Goal: Task Accomplishment & Management: Manage account settings

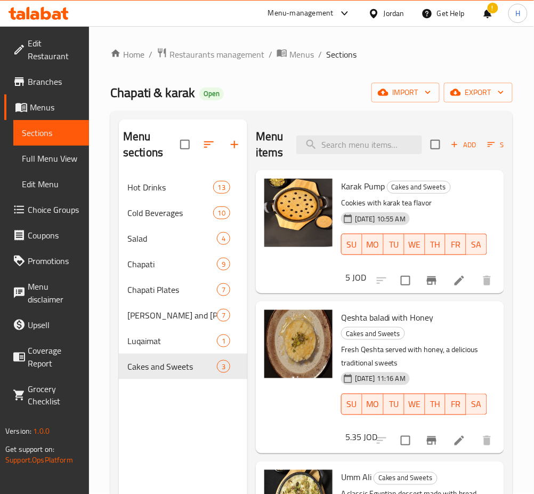
click at [379, 445] on div at bounding box center [434, 441] width 131 height 26
drag, startPoint x: 143, startPoint y: 177, endPoint x: 214, endPoint y: 198, distance: 73.6
click at [143, 177] on div "Hot Drinks 13" at bounding box center [183, 187] width 129 height 26
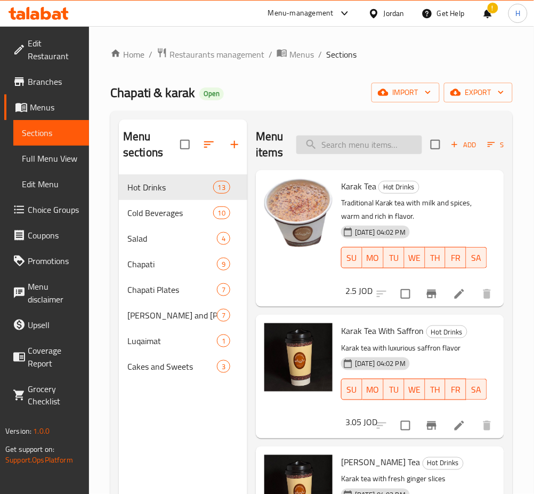
click at [405, 149] on input "search" at bounding box center [360, 144] width 126 height 19
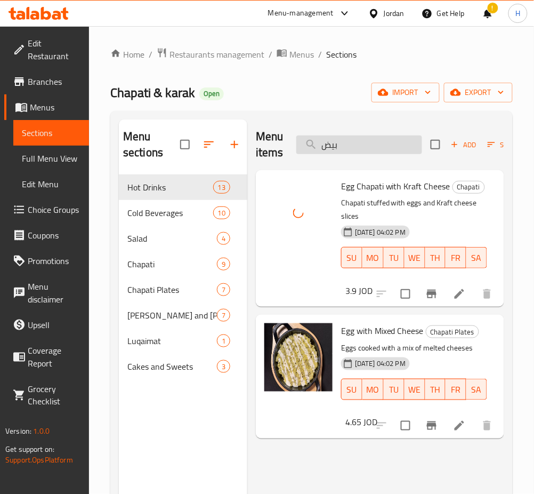
click at [369, 151] on input "بيض" at bounding box center [360, 144] width 126 height 19
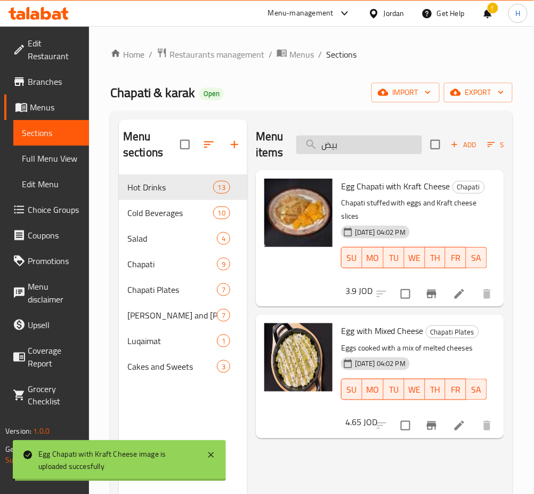
click at [369, 151] on input "بيض" at bounding box center [360, 144] width 126 height 19
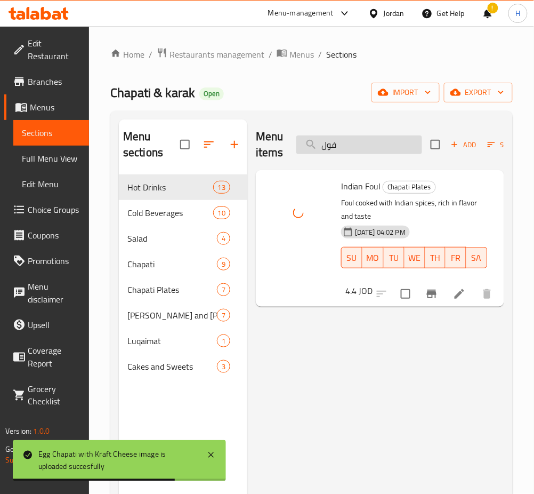
click at [348, 148] on input "فول" at bounding box center [360, 144] width 126 height 19
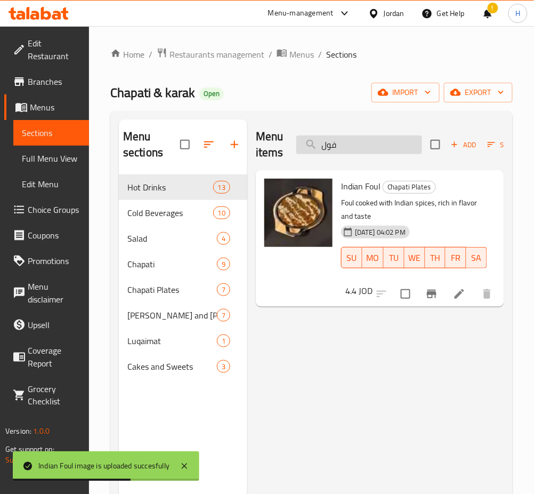
click at [352, 146] on input "فول" at bounding box center [360, 144] width 126 height 19
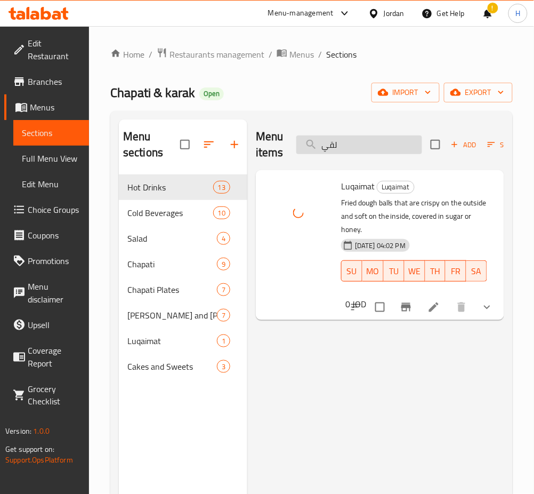
click at [380, 149] on input "لقي" at bounding box center [360, 144] width 126 height 19
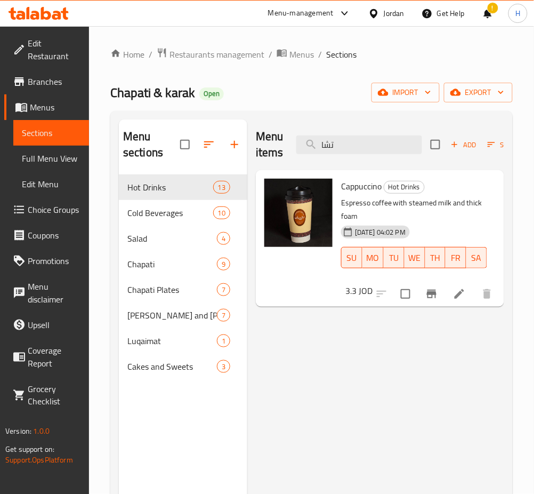
type input "تشاب"
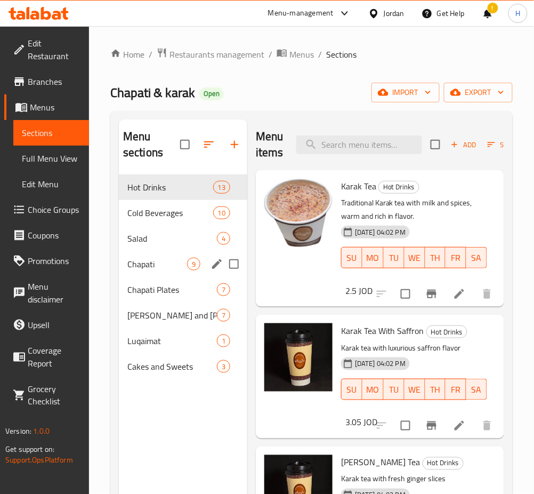
click at [161, 270] on span "Chapati" at bounding box center [157, 264] width 60 height 13
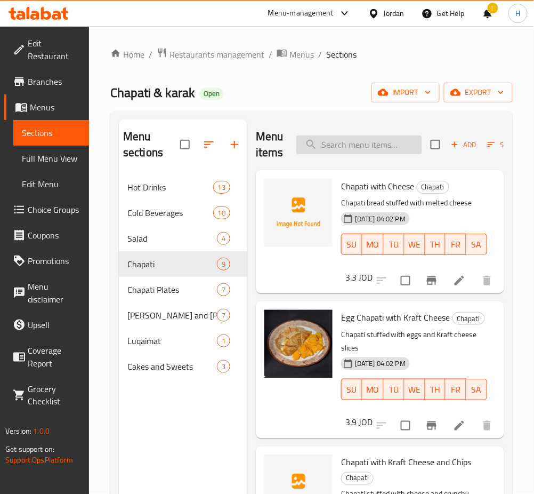
click at [342, 143] on input "search" at bounding box center [360, 144] width 126 height 19
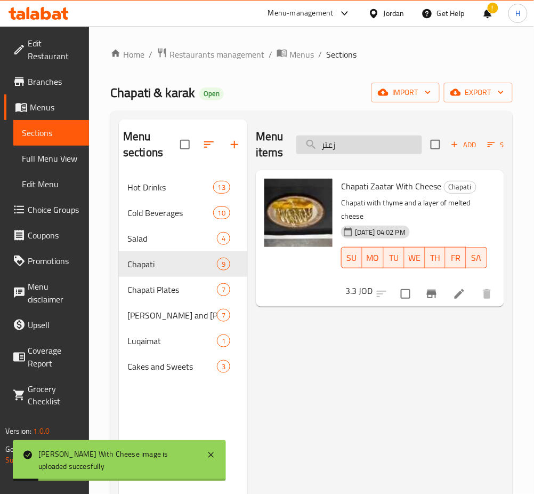
click at [359, 140] on input "زعتر" at bounding box center [360, 144] width 126 height 19
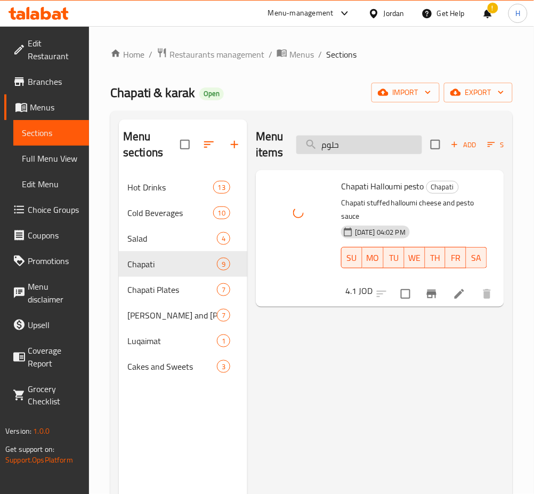
click at [385, 145] on input "حلوم" at bounding box center [360, 144] width 126 height 19
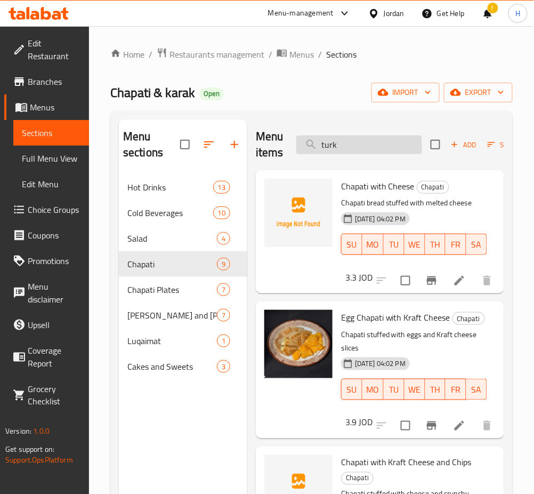
click at [404, 154] on input "turk" at bounding box center [360, 144] width 126 height 19
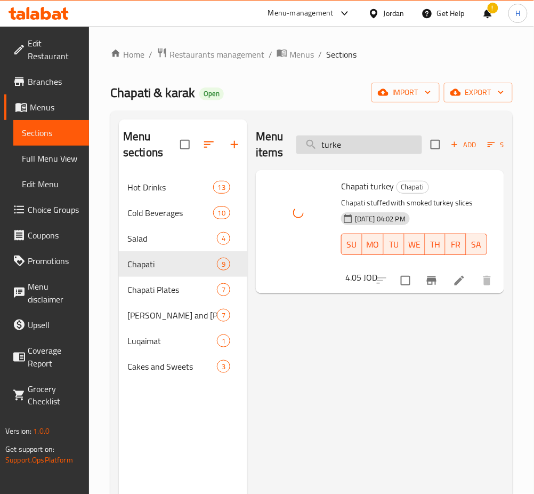
click at [384, 141] on input "turke" at bounding box center [360, 144] width 126 height 19
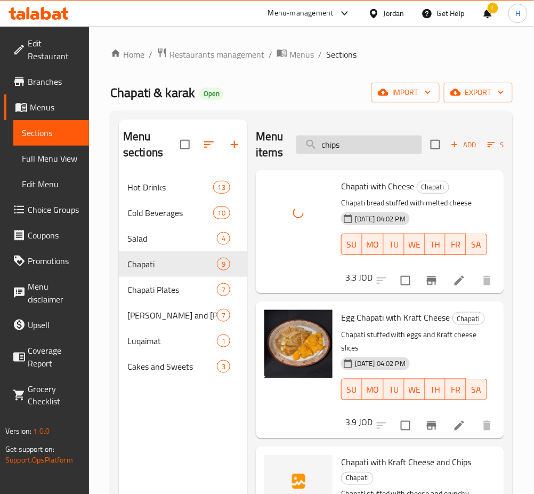
click at [350, 137] on input "chips" at bounding box center [360, 144] width 126 height 19
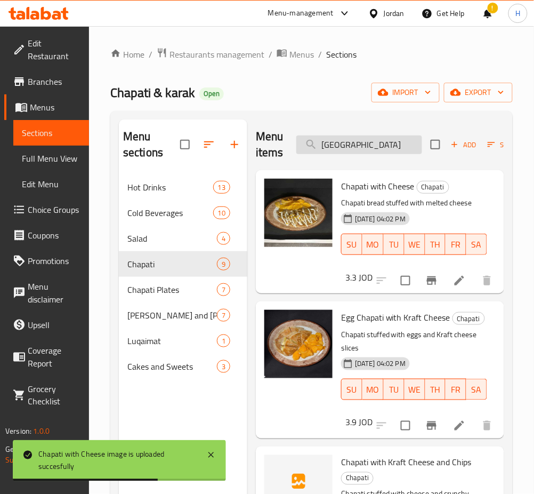
click at [361, 148] on input "[GEOGRAPHIC_DATA]" at bounding box center [360, 144] width 126 height 19
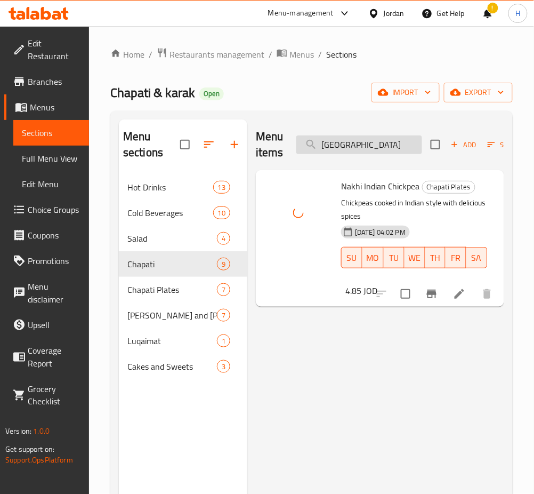
click at [395, 146] on input "[GEOGRAPHIC_DATA]" at bounding box center [360, 144] width 126 height 19
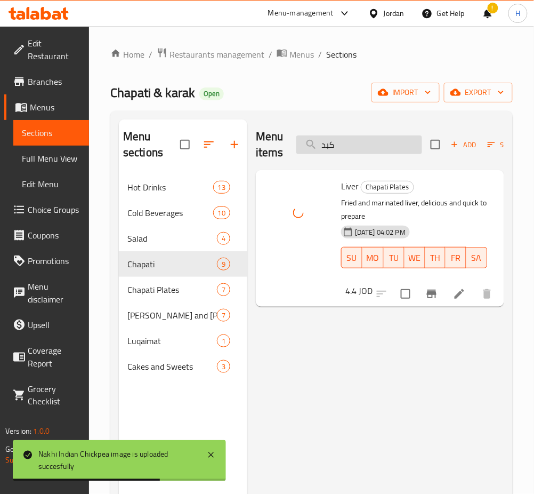
click at [361, 140] on input "كبد" at bounding box center [360, 144] width 126 height 19
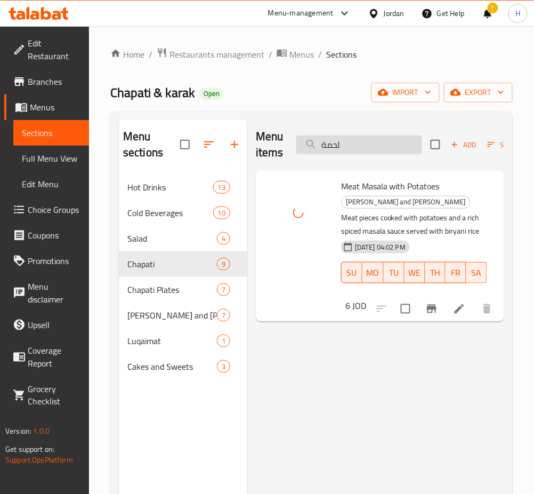
click at [370, 153] on input "لحمة" at bounding box center [360, 144] width 126 height 19
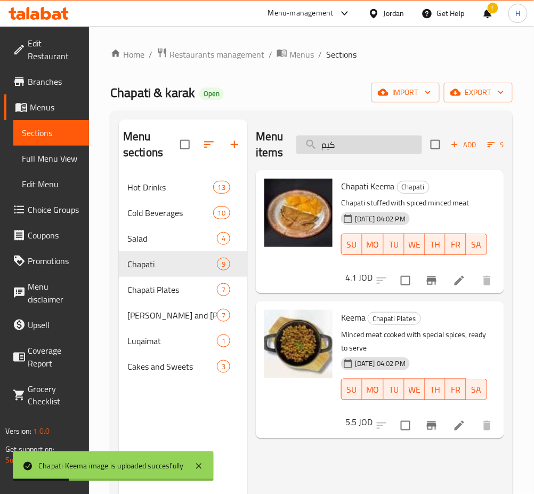
click at [369, 145] on input "كيم" at bounding box center [360, 144] width 126 height 19
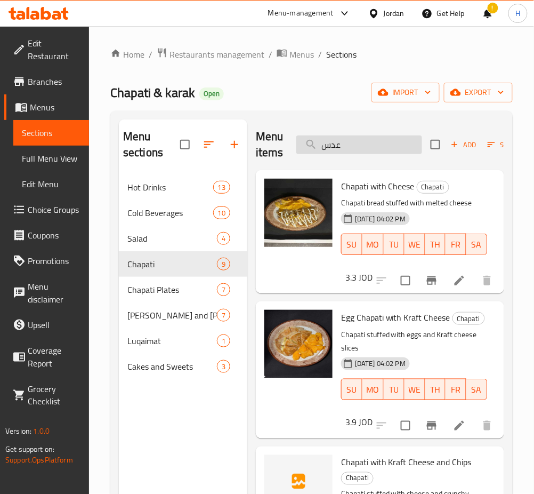
click at [377, 146] on input "عدس" at bounding box center [360, 144] width 126 height 19
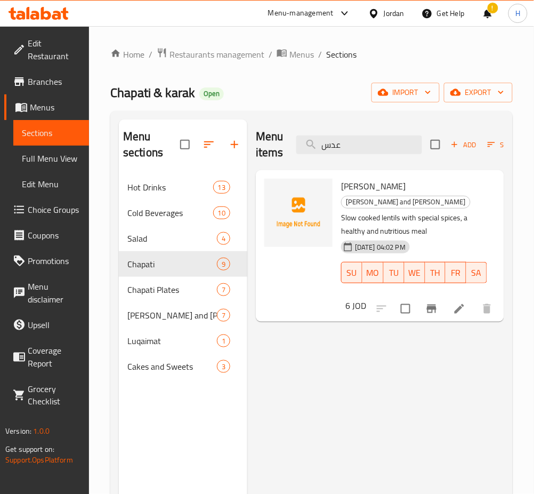
type input "عدس"
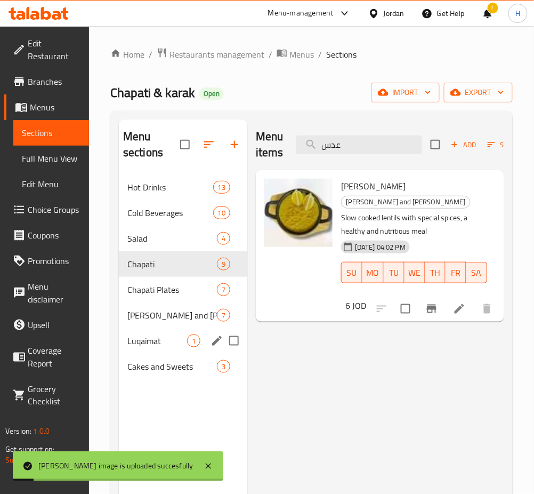
click at [170, 339] on span "Luqaimat" at bounding box center [157, 340] width 60 height 13
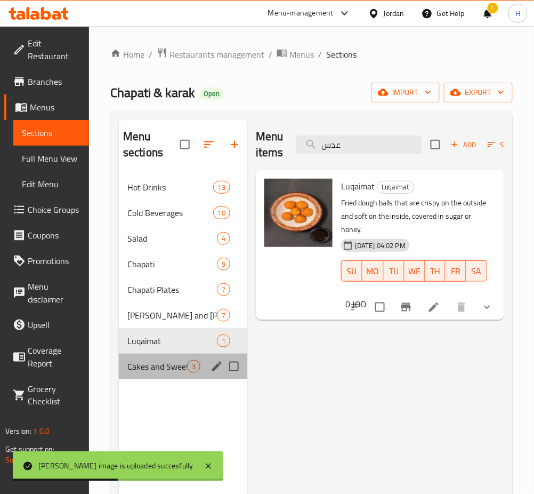
click at [176, 372] on span "Cakes and Sweets" at bounding box center [157, 366] width 60 height 13
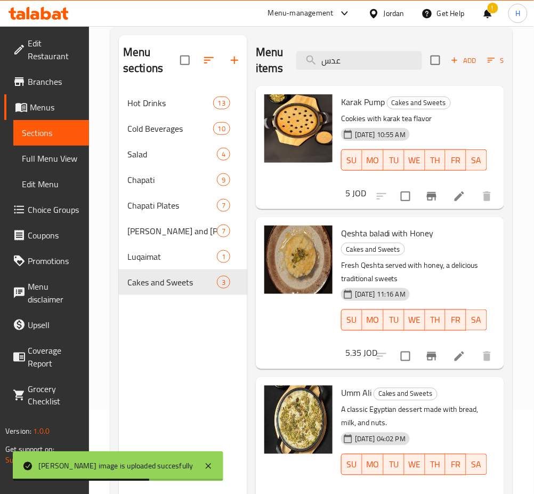
scroll to position [149, 0]
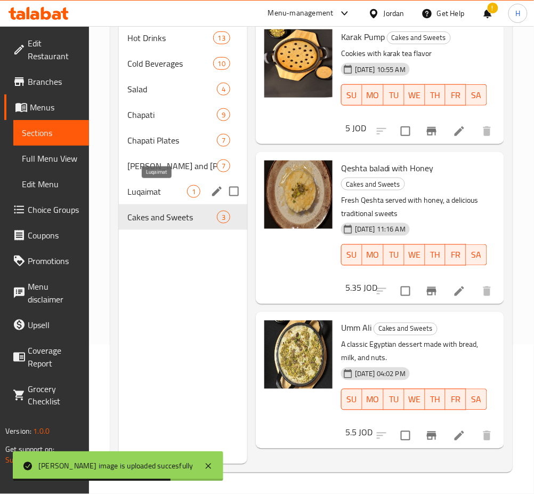
click at [150, 191] on span "Luqaimat" at bounding box center [157, 191] width 60 height 13
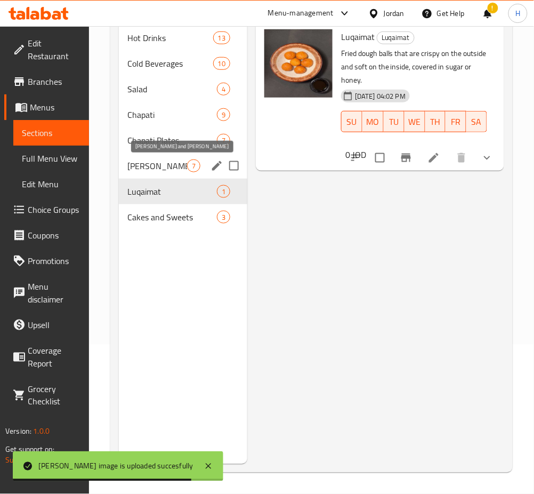
click at [173, 159] on span "[PERSON_NAME] and [PERSON_NAME]" at bounding box center [157, 165] width 60 height 13
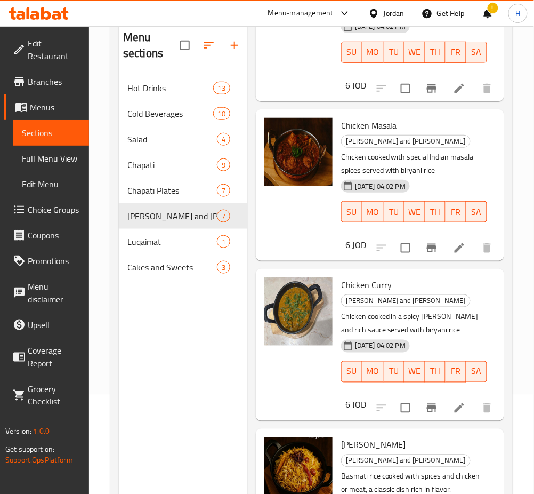
scroll to position [149, 0]
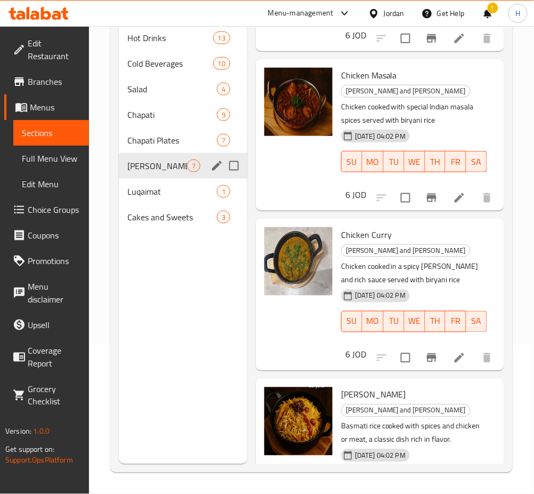
click at [149, 134] on span "Chapati Plates" at bounding box center [172, 140] width 90 height 13
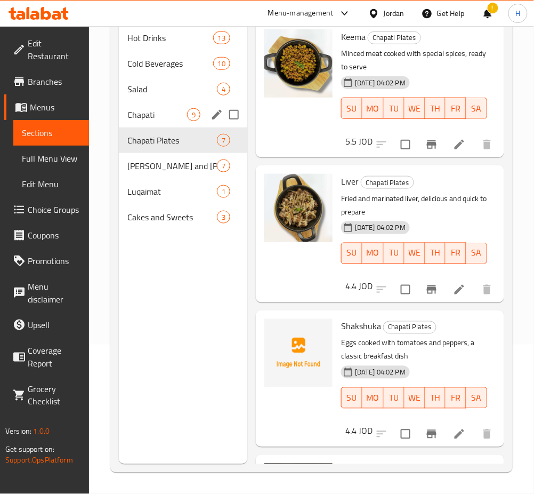
click at [160, 106] on div "Chapati 9" at bounding box center [183, 115] width 129 height 26
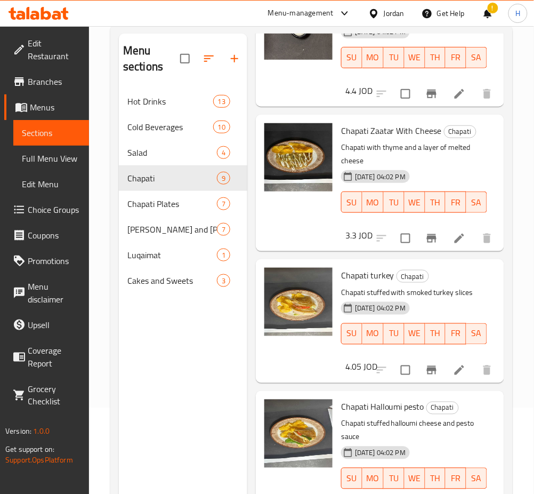
scroll to position [149, 0]
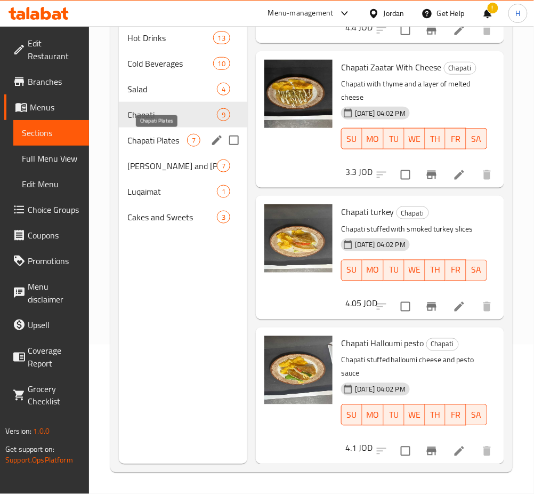
click at [147, 143] on span "Chapati Plates" at bounding box center [157, 140] width 60 height 13
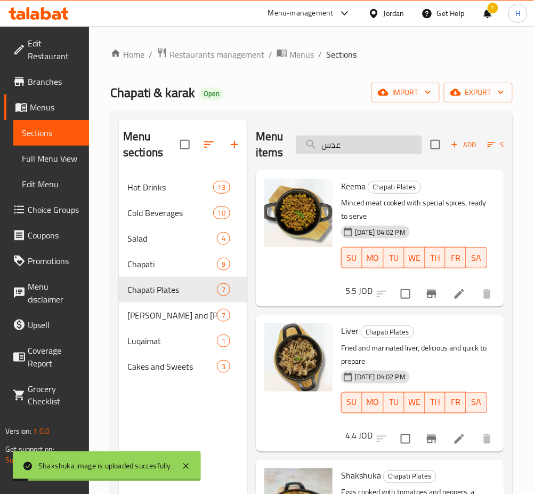
click at [390, 145] on input "عدس" at bounding box center [360, 144] width 126 height 19
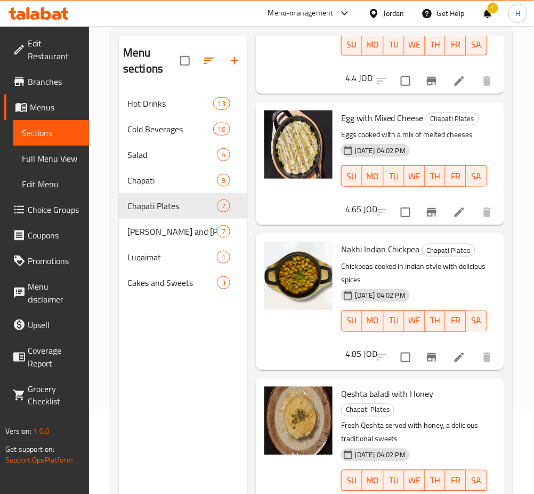
scroll to position [149, 0]
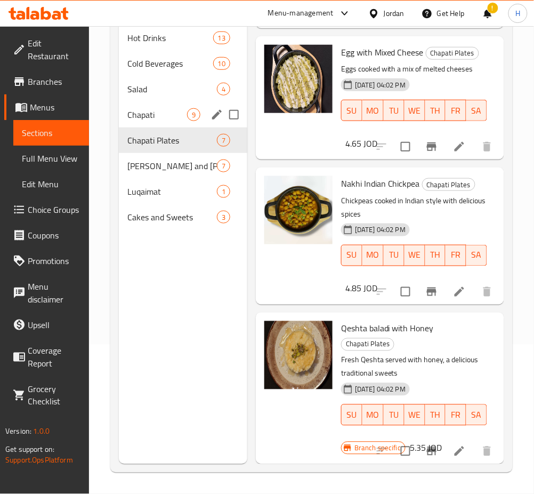
click at [173, 117] on span "Chapati" at bounding box center [157, 114] width 60 height 13
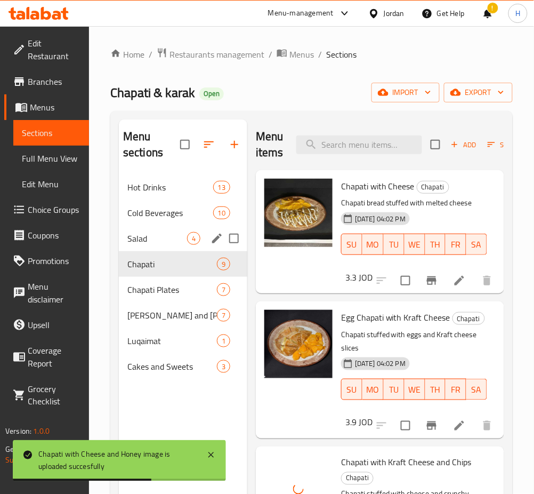
click at [157, 240] on span "Salad" at bounding box center [157, 238] width 60 height 13
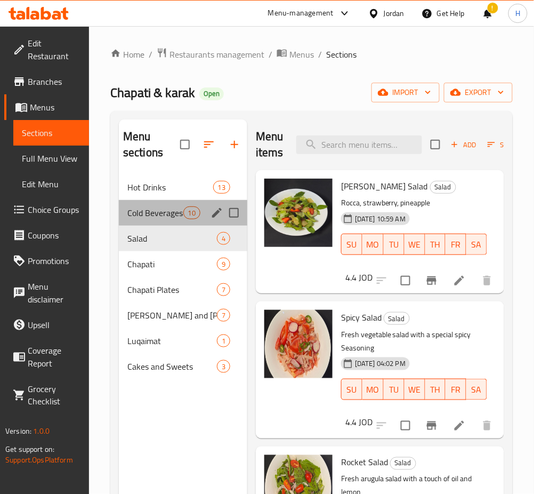
click at [160, 221] on div "Cold Beverages 10" at bounding box center [183, 213] width 129 height 26
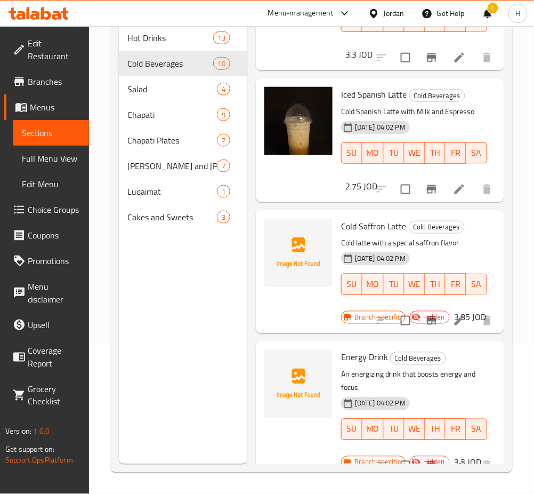
scroll to position [457, 0]
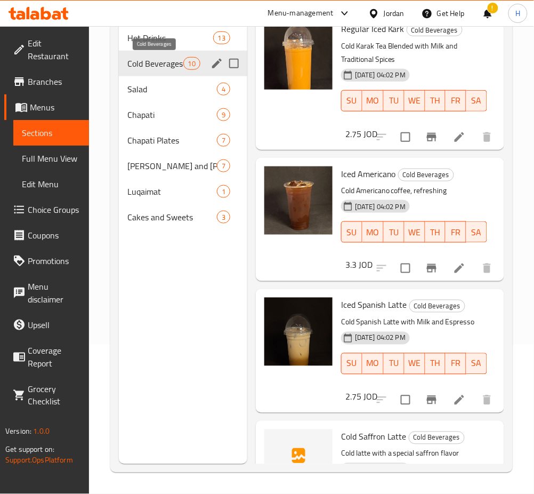
click at [163, 41] on span "Hot Drinks" at bounding box center [170, 37] width 86 height 13
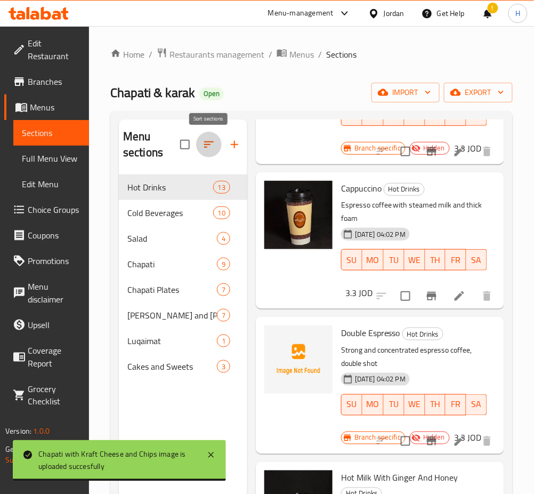
click at [212, 143] on icon "button" at bounding box center [209, 144] width 13 height 13
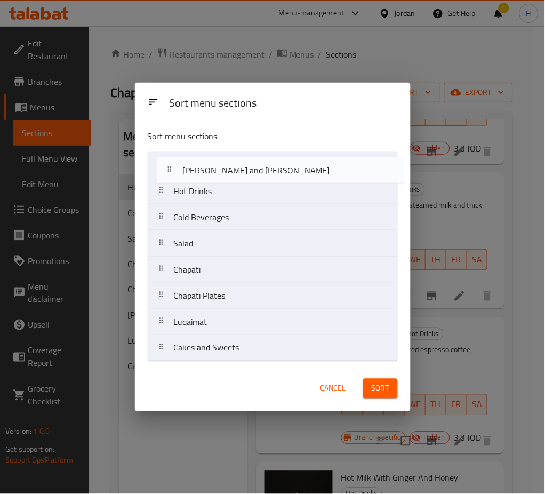
drag, startPoint x: 221, startPoint y: 298, endPoint x: 228, endPoint y: 161, distance: 137.3
click at [228, 161] on nav "Hot Drinks Cold Beverages Salad Chapati Chapati Plates Masala and Biryani Luqai…" at bounding box center [273, 256] width 250 height 210
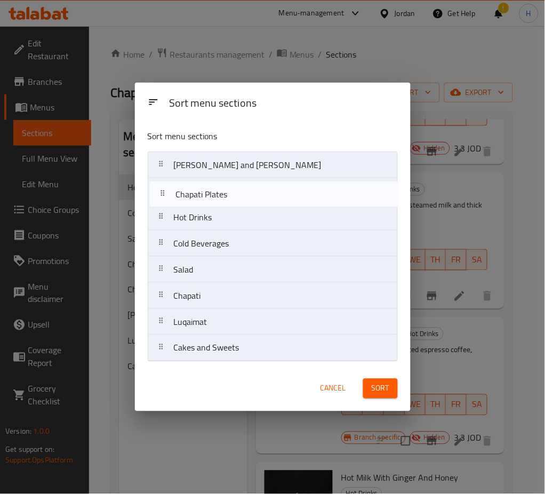
drag, startPoint x: 223, startPoint y: 302, endPoint x: 223, endPoint y: 188, distance: 113.6
click at [223, 188] on nav "Masala and Biryani Hot Drinks Cold Beverages Salad Chapati Chapati Plates Luqai…" at bounding box center [273, 256] width 250 height 210
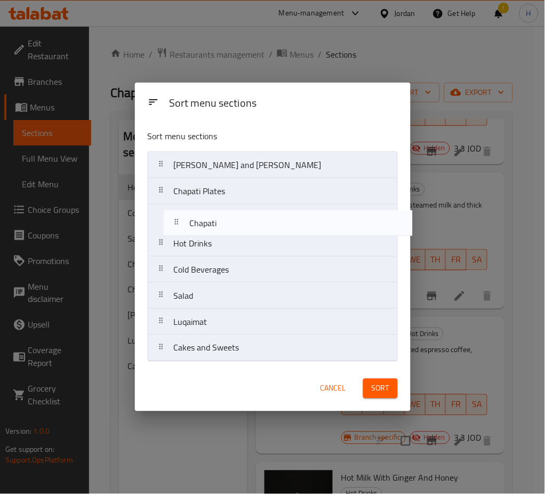
drag, startPoint x: 210, startPoint y: 299, endPoint x: 224, endPoint y: 251, distance: 50.1
click at [227, 215] on nav "Masala and Biryani Chapati Plates Hot Drinks Cold Beverages Salad Chapati Luqai…" at bounding box center [273, 256] width 250 height 210
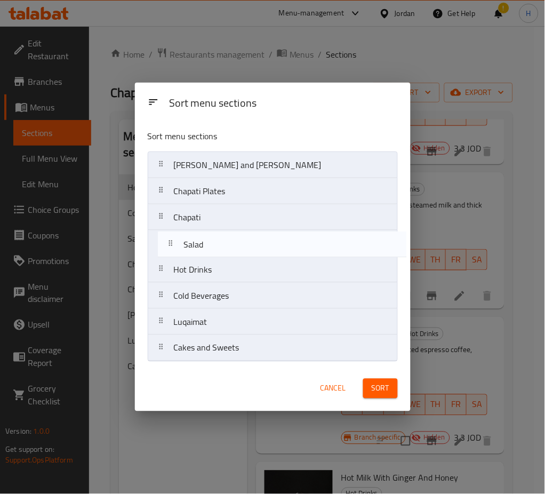
drag, startPoint x: 210, startPoint y: 300, endPoint x: 217, endPoint y: 245, distance: 55.4
click at [217, 245] on nav "Masala and Biryani Chapati Plates Chapati Hot Drinks Cold Beverages Salad Luqai…" at bounding box center [273, 256] width 250 height 210
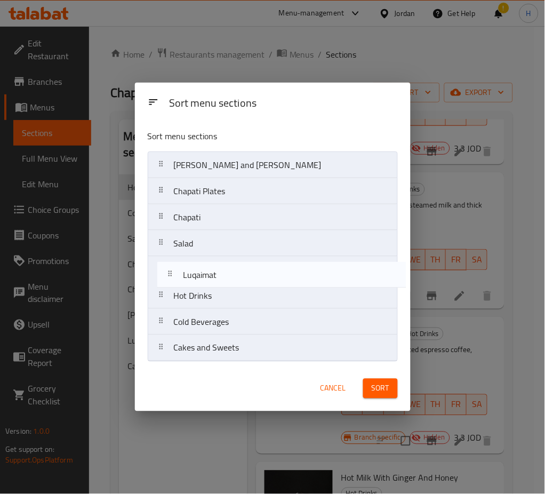
drag, startPoint x: 211, startPoint y: 330, endPoint x: 220, endPoint y: 272, distance: 58.4
click at [220, 272] on nav "Masala and Biryani Chapati Plates Chapati Salad Hot Drinks Cold Beverages Luqai…" at bounding box center [273, 256] width 250 height 210
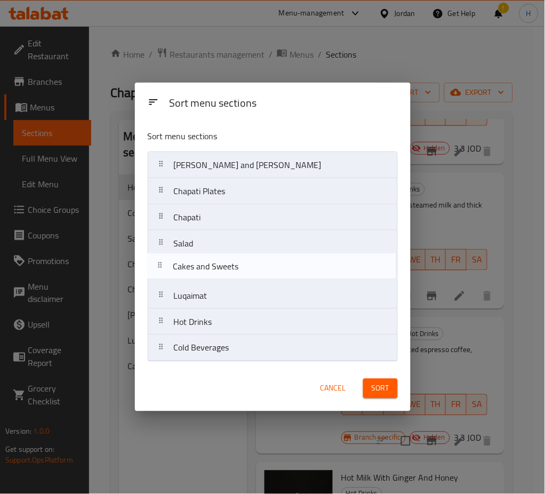
click at [219, 269] on nav "Masala and Biryani Chapati Plates Chapati Salad Luqaimat Hot Drinks Cold Bevera…" at bounding box center [273, 256] width 250 height 210
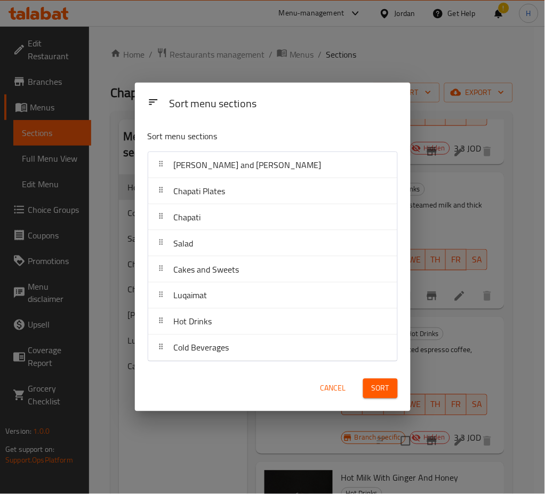
click at [377, 388] on span "Sort" at bounding box center [381, 388] width 18 height 13
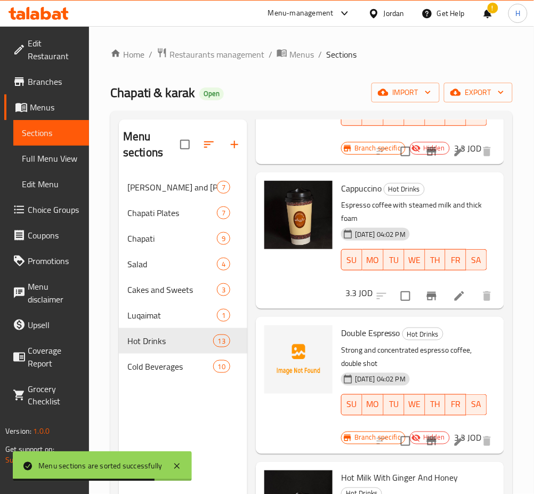
click at [386, 50] on ol "Home / Restaurants management / Menus / Sections" at bounding box center [311, 54] width 403 height 14
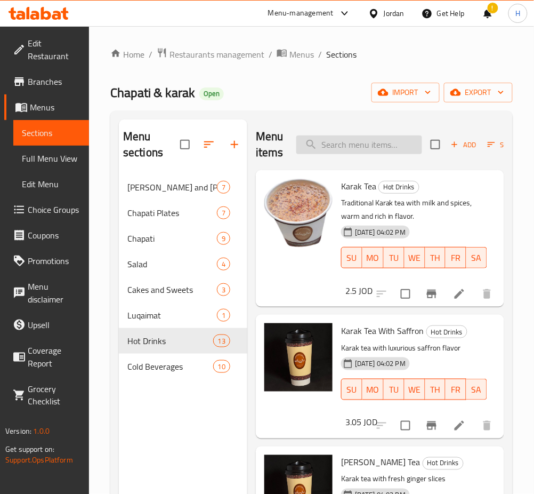
click at [379, 145] on input "search" at bounding box center [360, 144] width 126 height 19
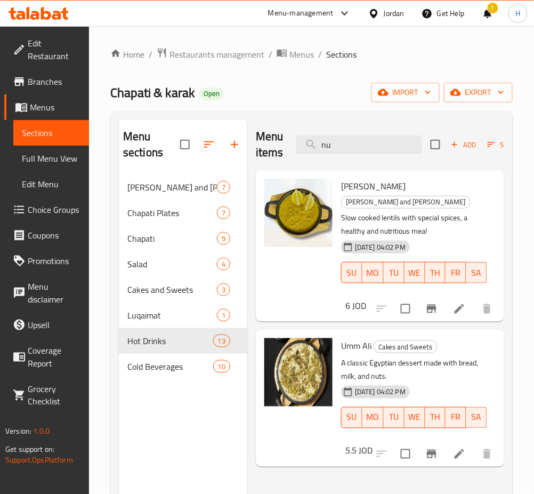
type input "n"
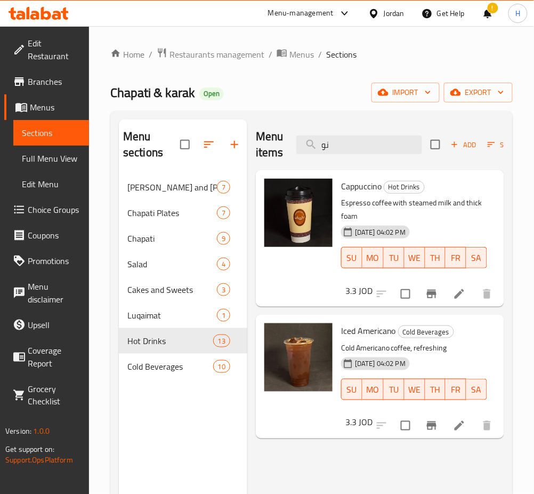
click at [361, 132] on div "Menu items نو Add Sort Manage items" at bounding box center [380, 144] width 249 height 51
click at [346, 140] on input "نو" at bounding box center [360, 144] width 126 height 19
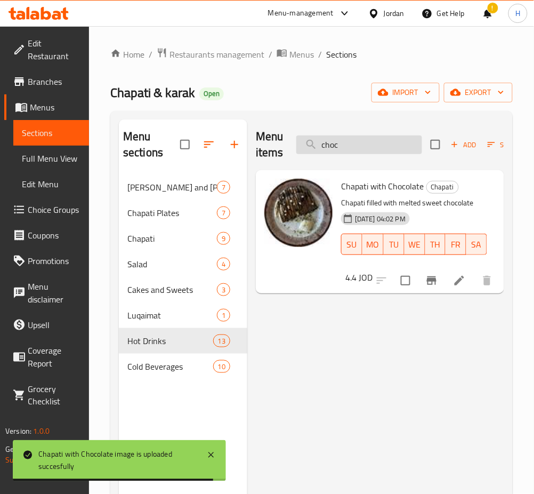
drag, startPoint x: 340, startPoint y: 150, endPoint x: 343, endPoint y: 143, distance: 7.9
click at [341, 146] on input "choc" at bounding box center [360, 144] width 126 height 19
click at [343, 143] on input "choc" at bounding box center [360, 144] width 126 height 19
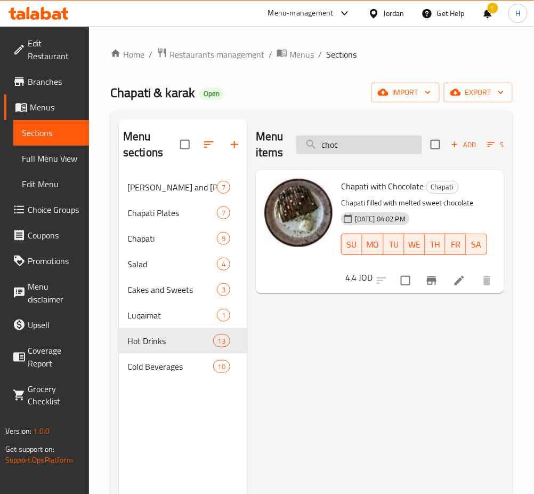
click at [343, 143] on input "choc" at bounding box center [360, 144] width 126 height 19
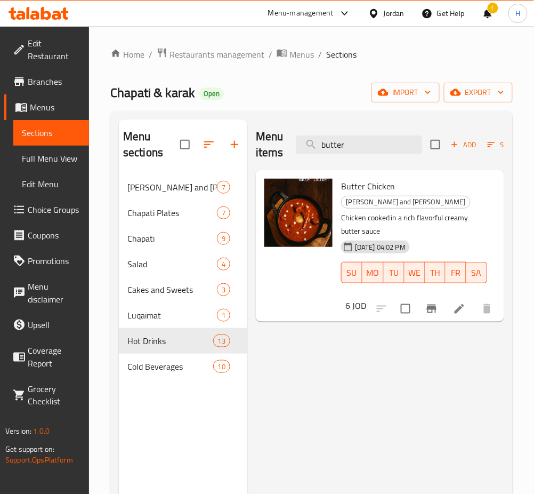
type input "butter"
click at [461, 304] on icon at bounding box center [460, 309] width 10 height 10
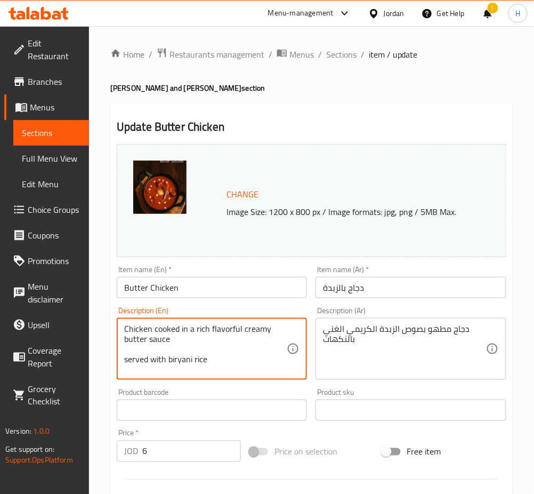
type textarea "Chicken cooked in a rich flavorful creamy butter sauce served with biryani rice"
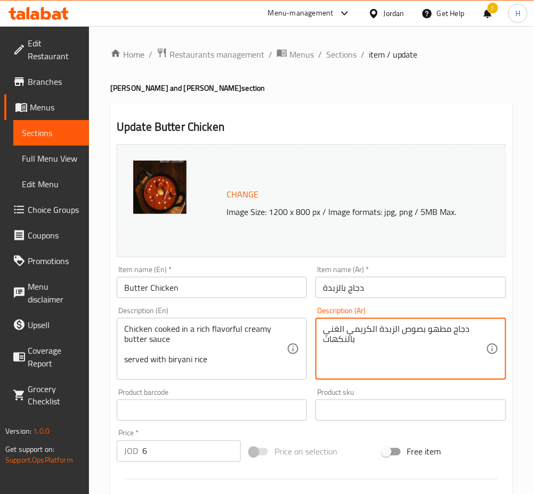
click at [427, 353] on textarea "دجاج مطهو بصوص الزبدة الكريمي الغني بالنكهات" at bounding box center [404, 349] width 163 height 51
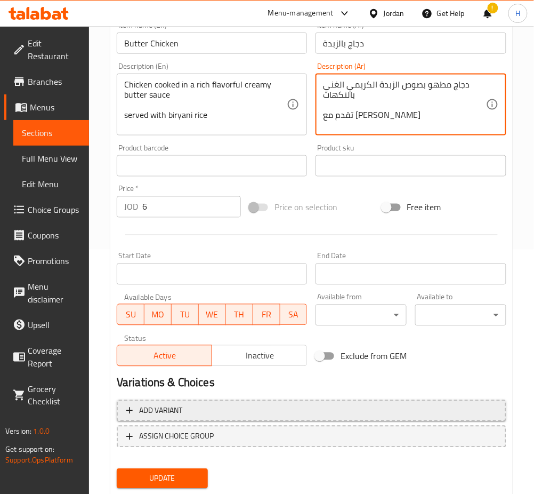
scroll to position [274, 0]
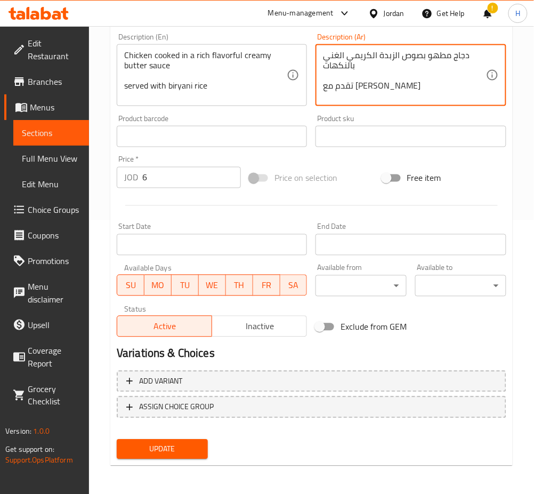
type textarea "دجاج مطهو بصوص الزبدة الكريمي الغني بالنكهات تقدم مع [PERSON_NAME]"
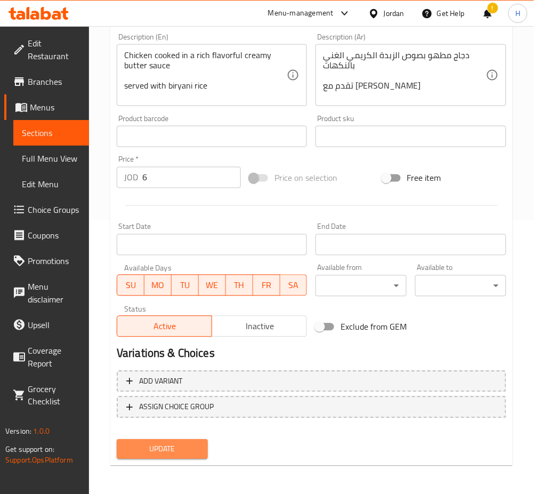
click at [200, 449] on button "Update" at bounding box center [162, 449] width 91 height 20
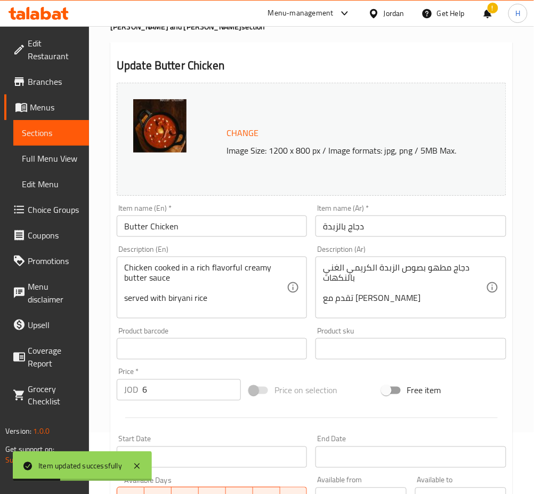
scroll to position [0, 0]
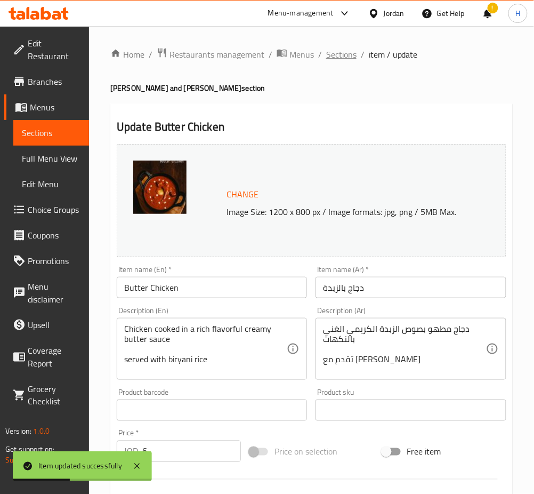
click at [341, 48] on span "Sections" at bounding box center [341, 54] width 30 height 13
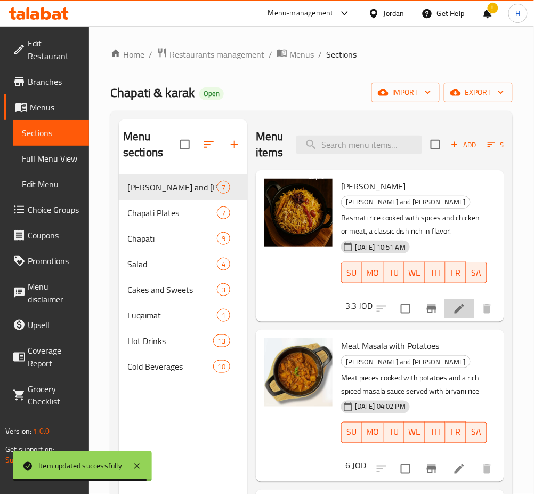
click at [449, 301] on li at bounding box center [460, 308] width 30 height 19
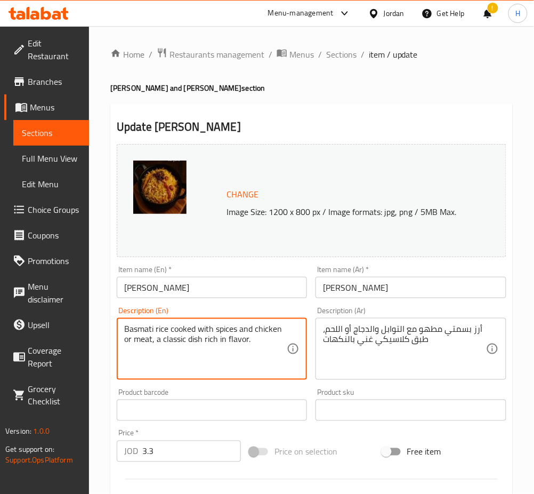
drag, startPoint x: 156, startPoint y: 341, endPoint x: 239, endPoint y: 327, distance: 83.8
type textarea "Basmati rice cooked with spices a classic dish rich in flavor."
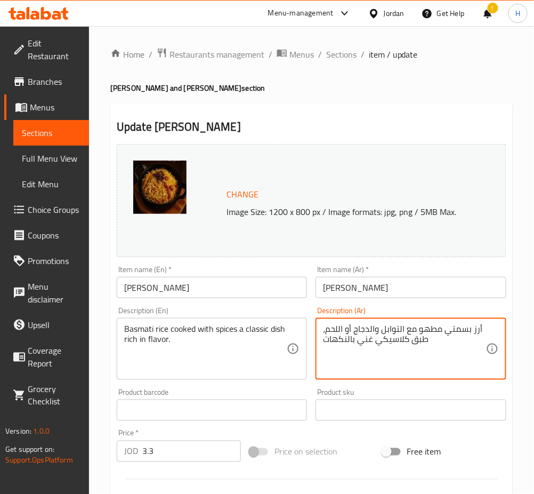
drag, startPoint x: 381, startPoint y: 327, endPoint x: 323, endPoint y: 326, distance: 57.6
click at [323, 326] on textarea "أرز بسمتي مطهو مع التوابل والدجاج أو اللحم، طبق كلاسيكي غني بالنكهات" at bounding box center [404, 349] width 163 height 51
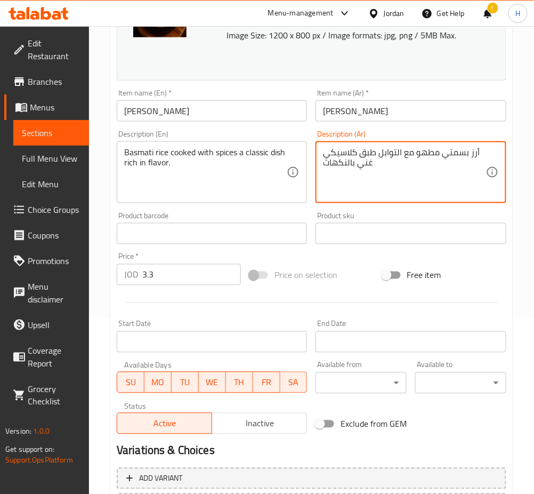
scroll to position [274, 0]
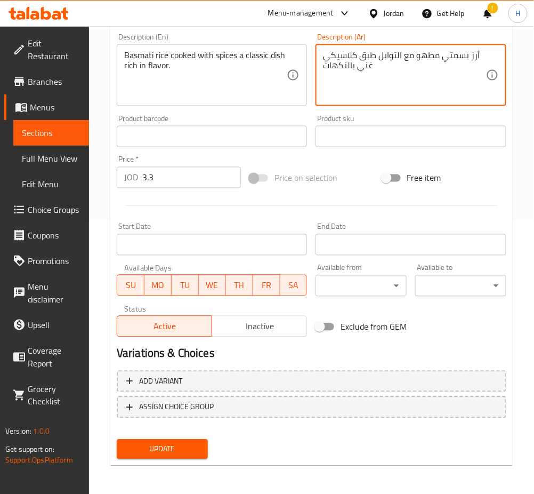
type textarea "أرز بسمتي مطهو مع التوابل طبق كلاسيكي غني بالنكهات"
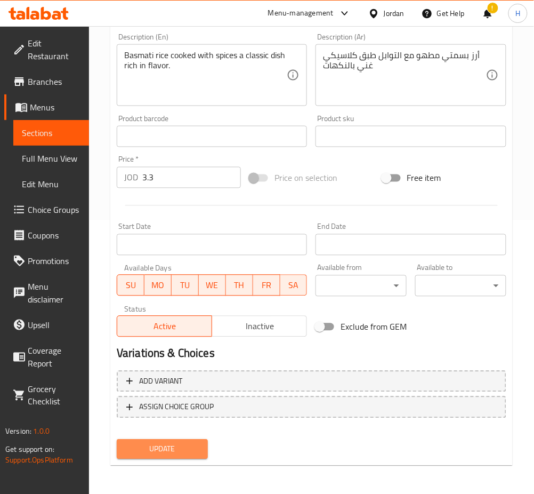
click at [194, 451] on span "Update" at bounding box center [162, 449] width 74 height 13
drag, startPoint x: 206, startPoint y: 443, endPoint x: 198, endPoint y: 442, distance: 8.1
click at [206, 443] on button "Update" at bounding box center [162, 449] width 91 height 20
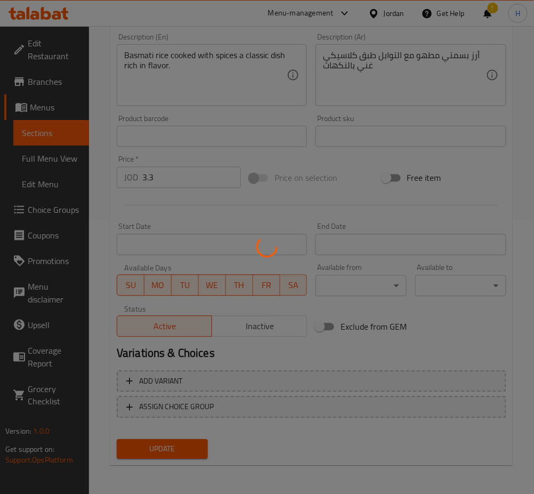
click at [197, 444] on div at bounding box center [267, 247] width 534 height 494
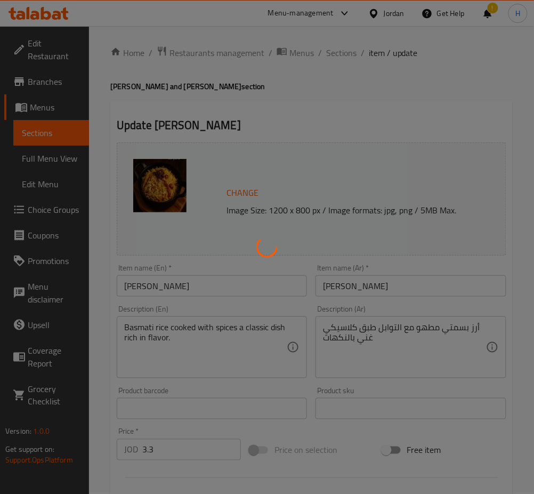
scroll to position [0, 0]
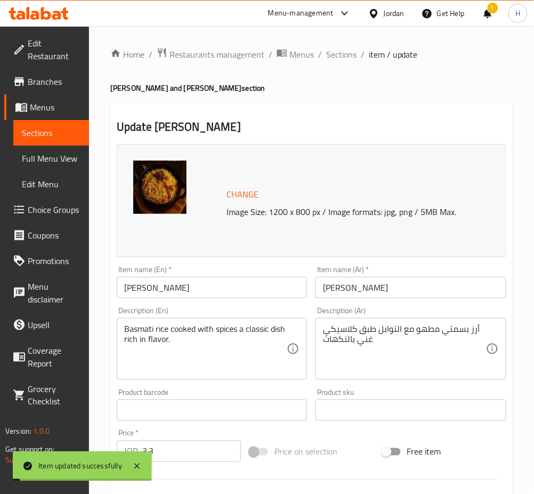
drag, startPoint x: 350, startPoint y: 58, endPoint x: 347, endPoint y: 78, distance: 20.0
click at [350, 58] on span "Sections" at bounding box center [341, 54] width 30 height 13
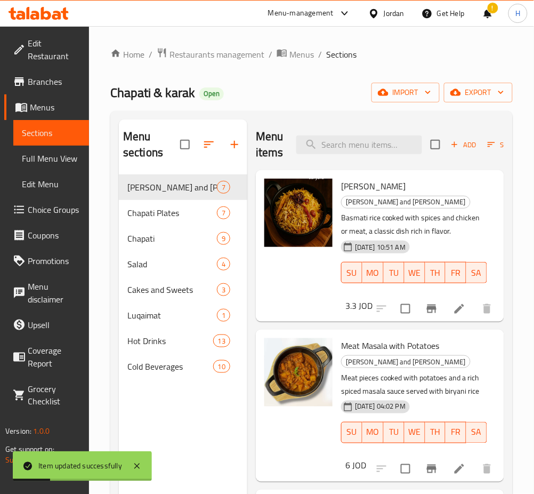
click at [77, 209] on span "Choice Groups" at bounding box center [54, 209] width 53 height 13
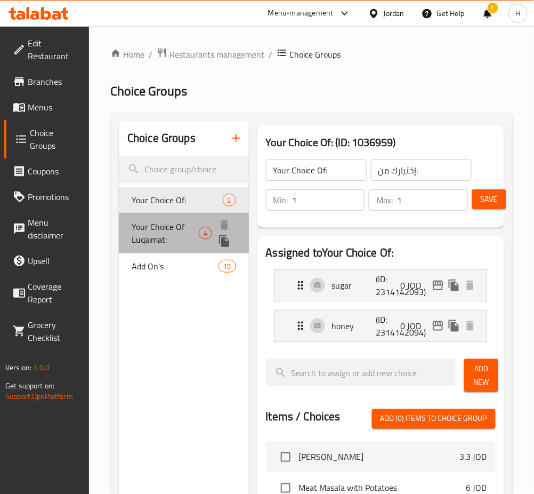
click at [156, 225] on span "Your Choice Of Luqaimat:" at bounding box center [165, 233] width 67 height 26
type input "Your Choice Of Luqaimat:"
type input "اختيارك من اللقيمات:"
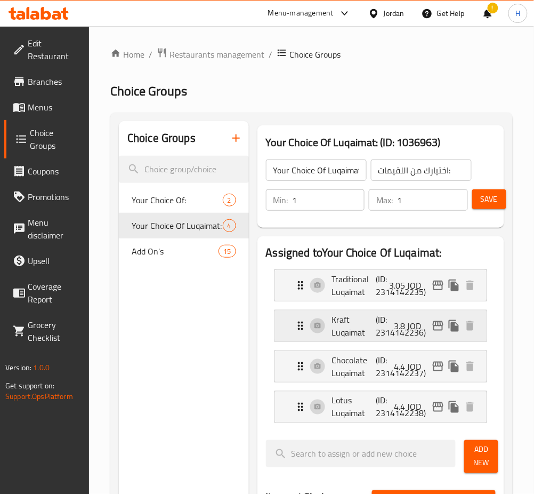
click at [381, 330] on p "(ID: 2314142236)" at bounding box center [391, 326] width 29 height 26
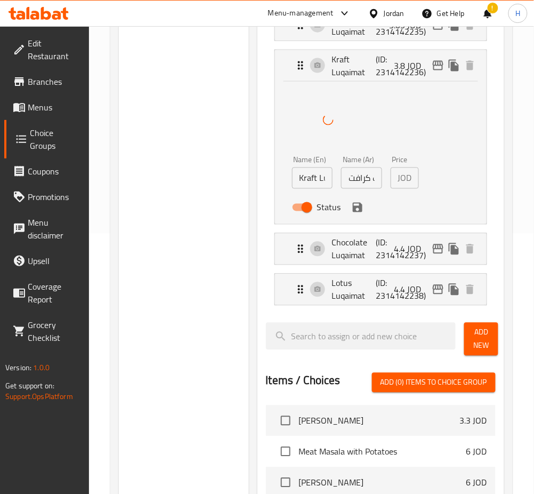
scroll to position [284, 0]
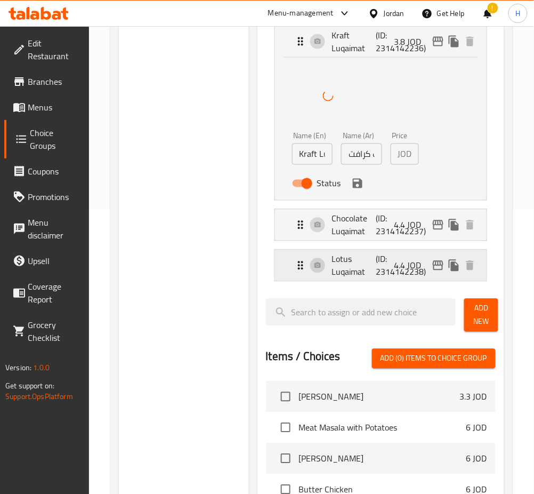
click at [387, 266] on p "(ID: 2314142238)" at bounding box center [391, 266] width 29 height 26
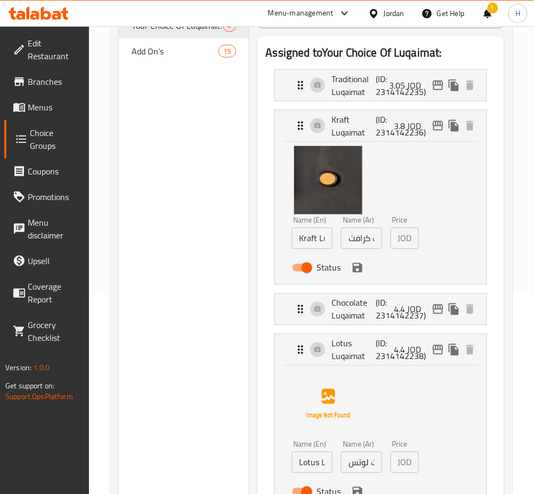
scroll to position [142, 0]
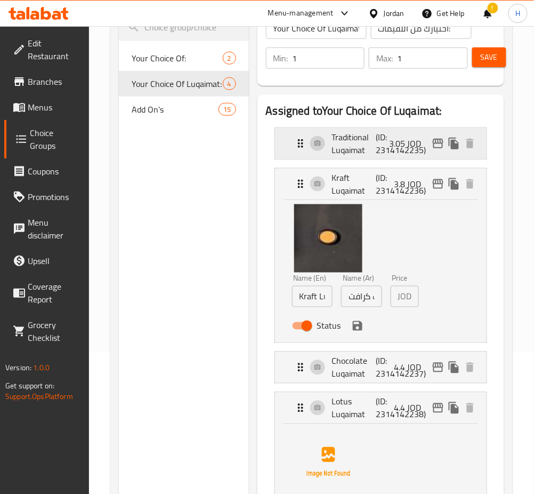
click at [351, 149] on p "Traditional Luqaimat" at bounding box center [354, 144] width 44 height 26
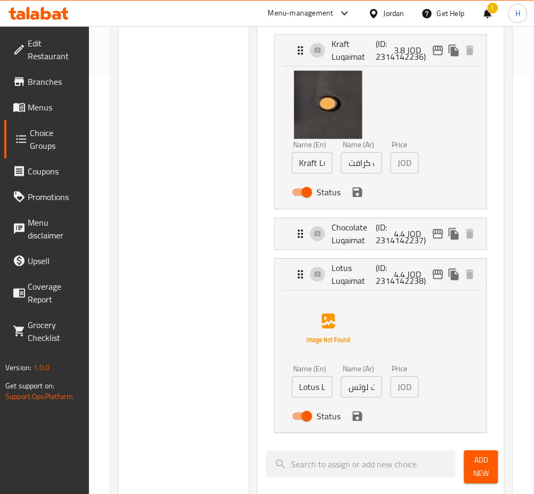
scroll to position [427, 0]
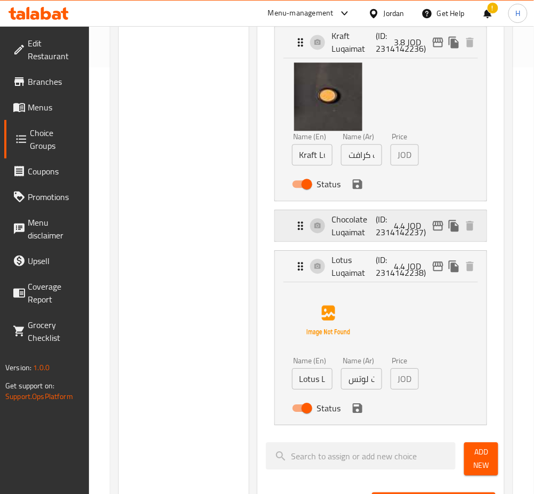
click at [385, 230] on p "(ID: 2314142237)" at bounding box center [391, 226] width 29 height 26
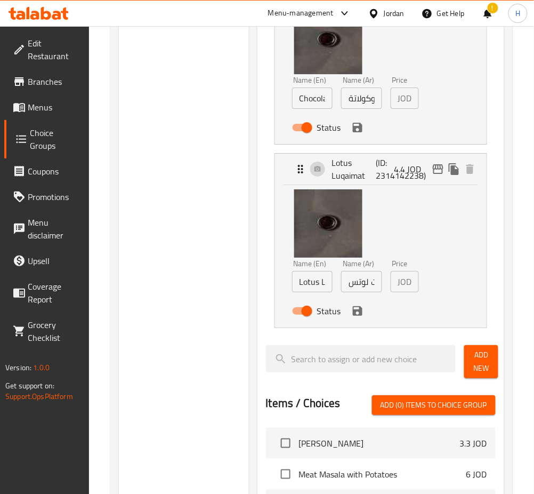
scroll to position [640, 0]
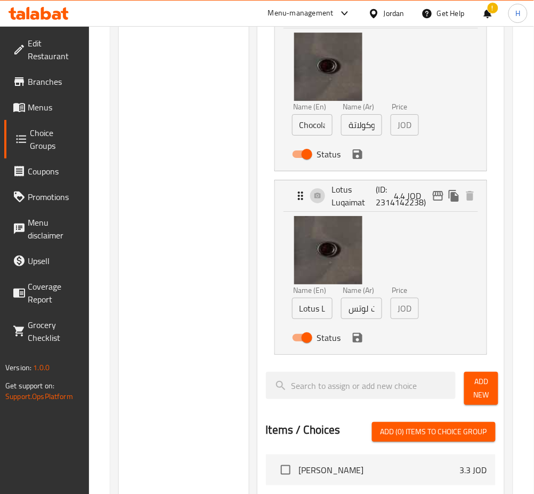
click at [360, 341] on icon "save" at bounding box center [358, 338] width 10 height 10
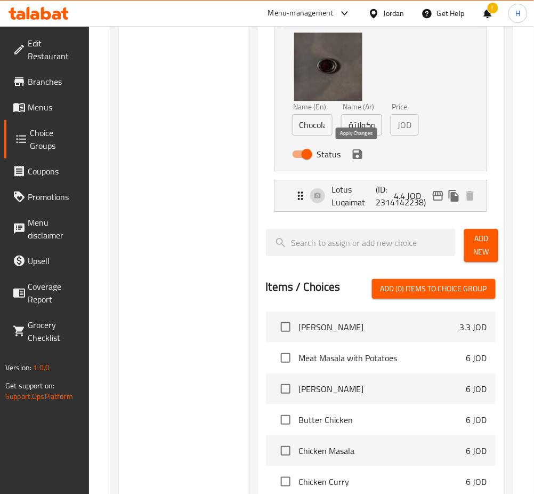
click at [359, 157] on icon "save" at bounding box center [358, 154] width 10 height 10
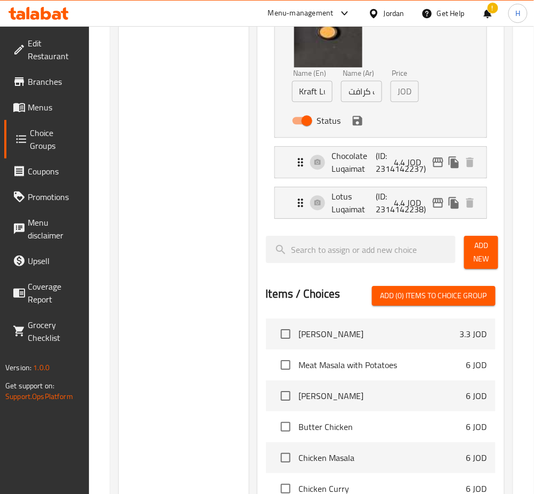
scroll to position [427, 0]
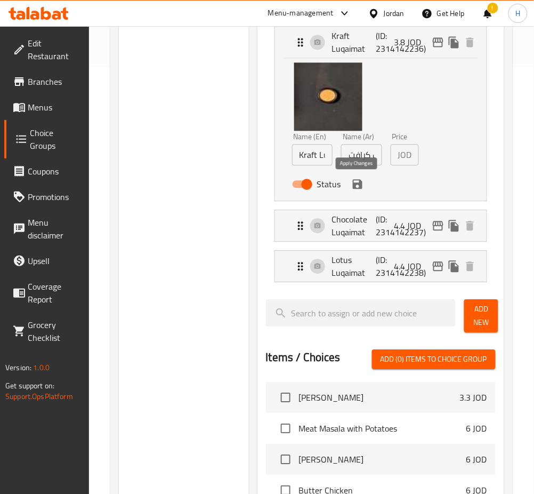
click at [358, 185] on icon "save" at bounding box center [358, 184] width 10 height 10
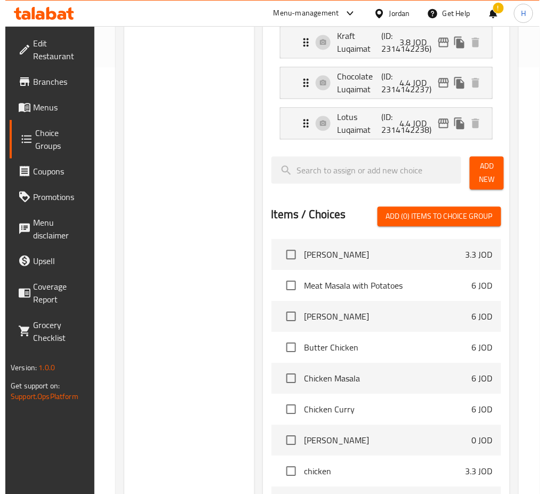
scroll to position [0, 0]
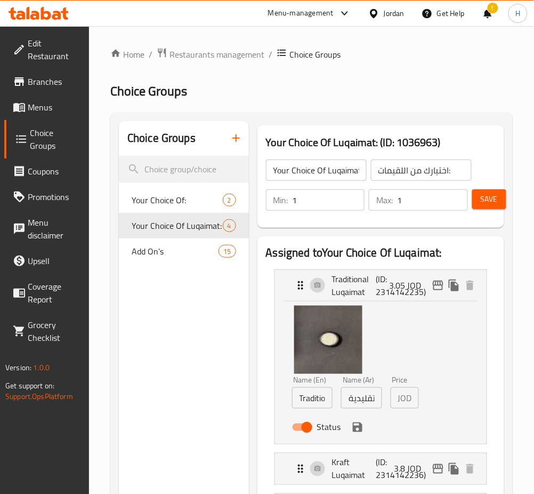
click at [356, 428] on icon "save" at bounding box center [358, 427] width 10 height 10
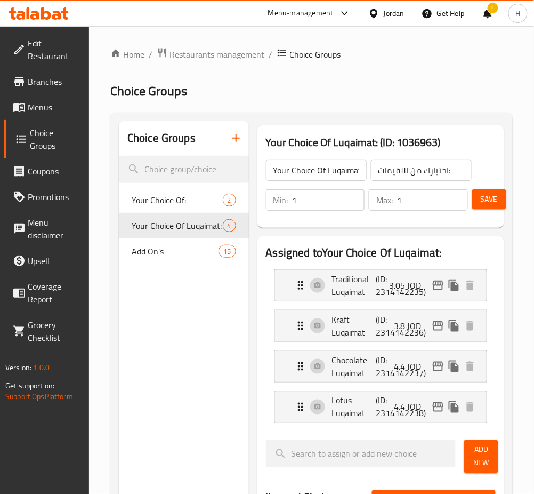
click at [495, 200] on span "Save" at bounding box center [489, 199] width 17 height 13
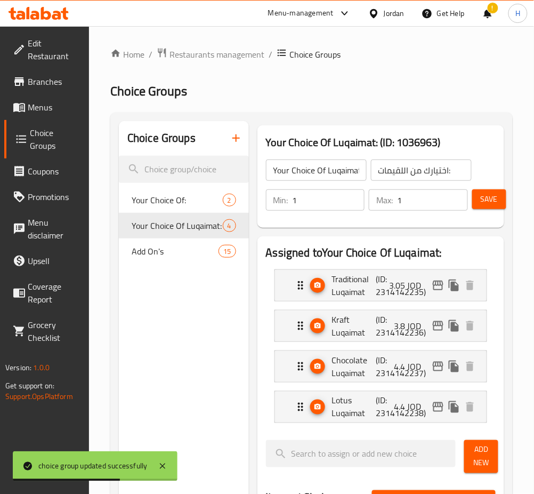
drag, startPoint x: 76, startPoint y: 100, endPoint x: 71, endPoint y: 103, distance: 5.7
click at [76, 100] on link "Menus" at bounding box center [46, 107] width 85 height 26
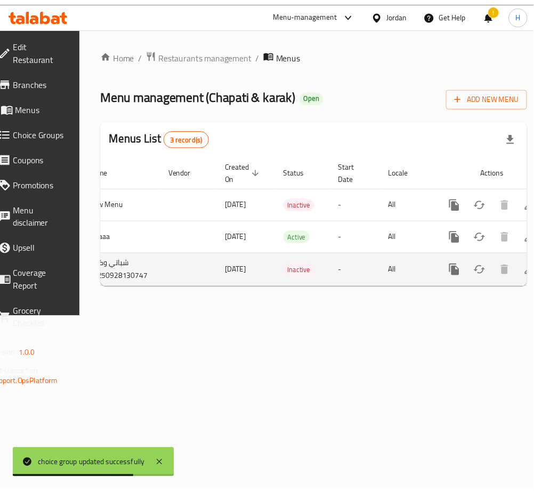
scroll to position [0, 118]
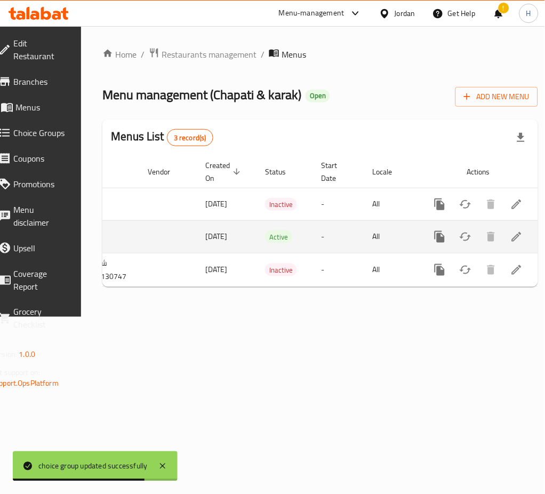
click at [510, 236] on icon "enhanced table" at bounding box center [516, 236] width 13 height 13
